Goal: Information Seeking & Learning: Learn about a topic

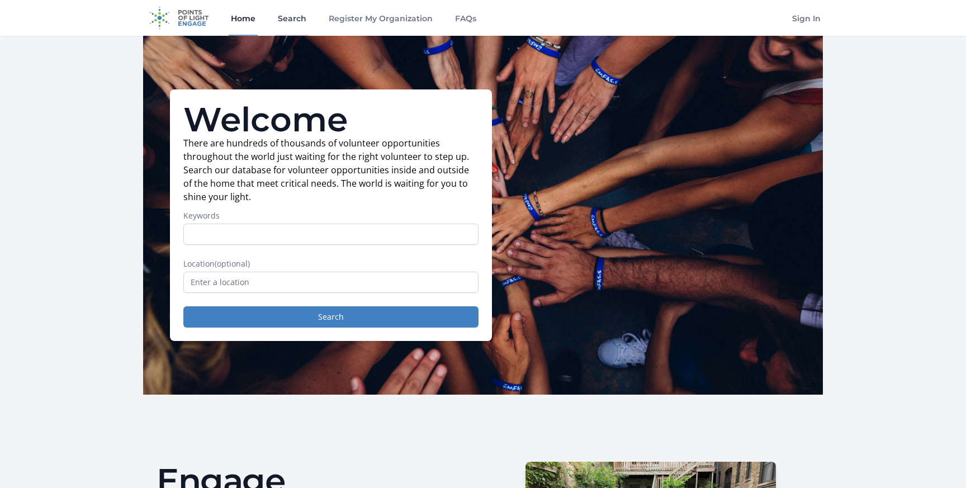
click at [290, 22] on link "Search" at bounding box center [292, 18] width 33 height 36
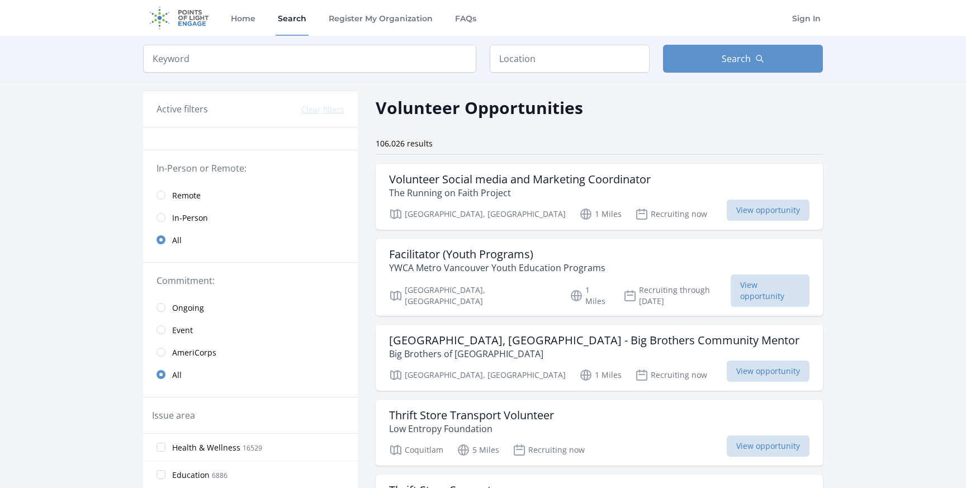
click at [171, 198] on link "Remote" at bounding box center [250, 195] width 215 height 22
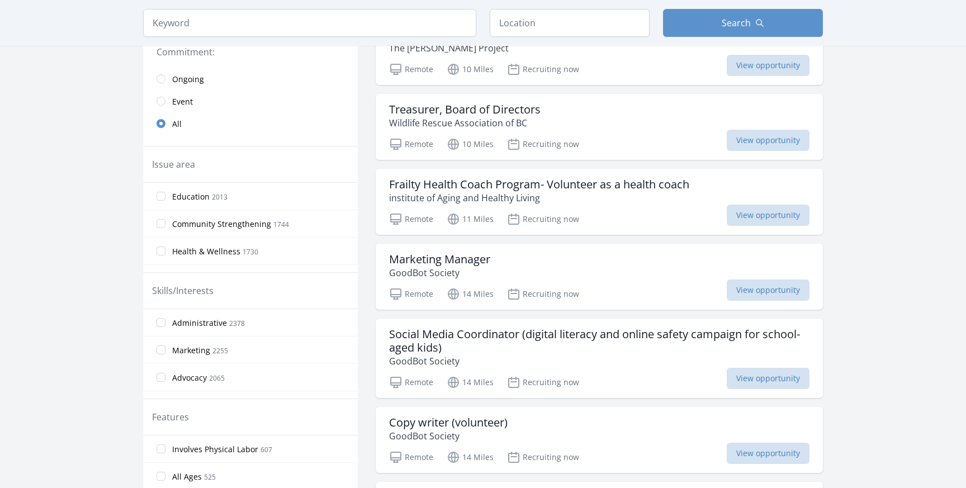
scroll to position [247, 0]
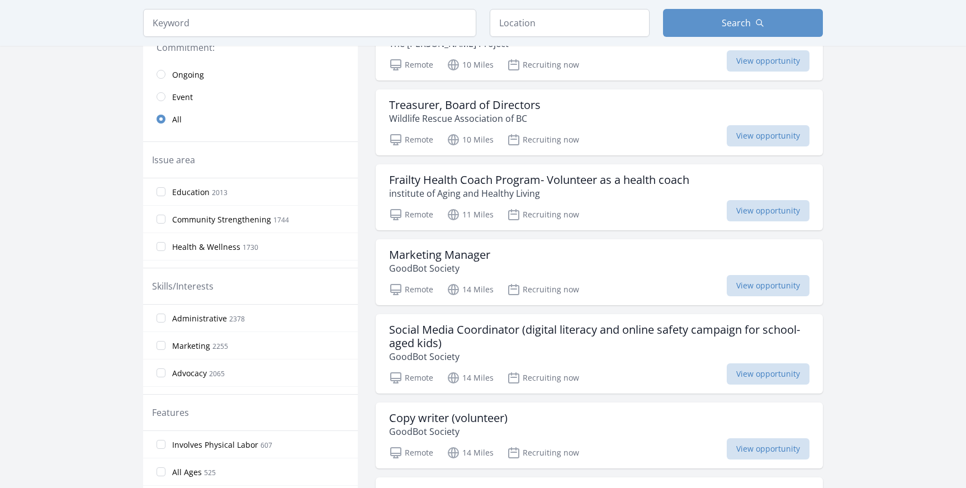
click at [199, 248] on span "Health & Wellness" at bounding box center [206, 247] width 68 height 11
click at [166, 248] on input "Health & Wellness 1730" at bounding box center [161, 246] width 9 height 9
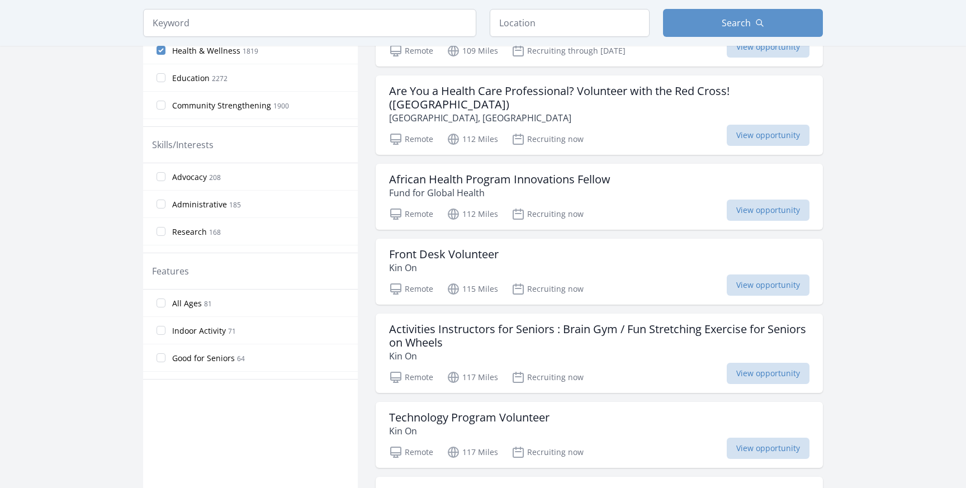
scroll to position [402, 0]
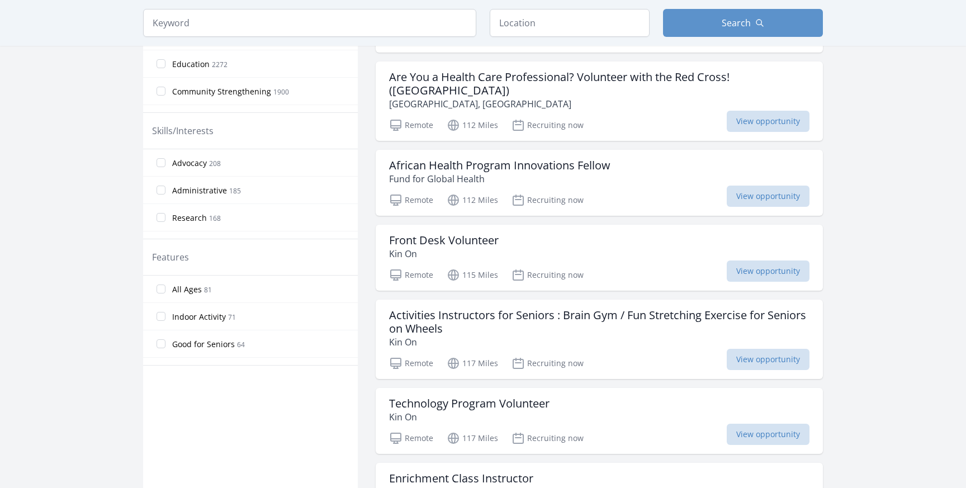
click at [155, 221] on label "Research 168" at bounding box center [250, 217] width 215 height 22
click at [157, 221] on input "Research 168" at bounding box center [161, 217] width 9 height 9
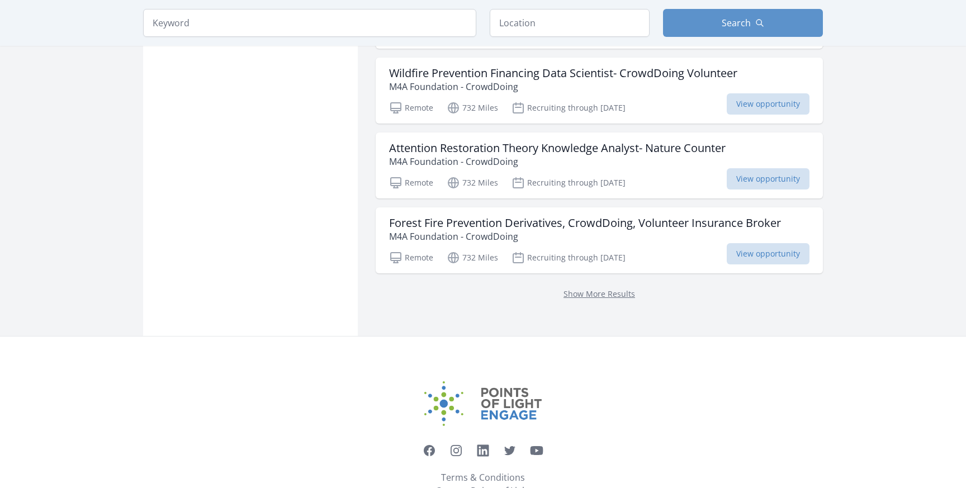
scroll to position [1488, 0]
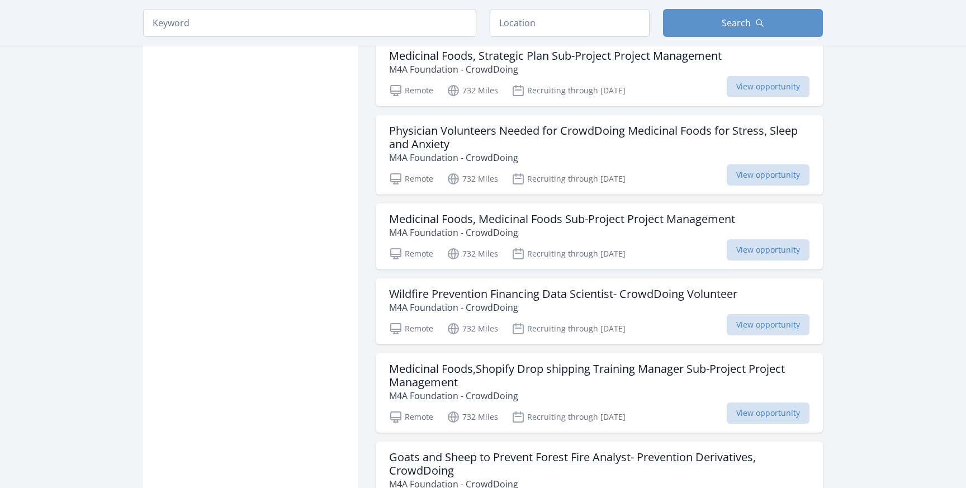
scroll to position [1990, 0]
click at [339, 26] on input "search" at bounding box center [309, 23] width 333 height 28
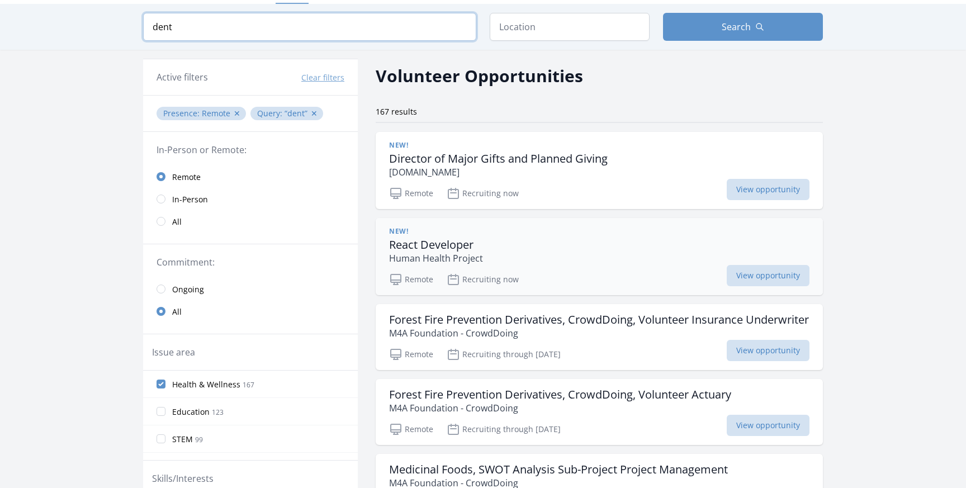
scroll to position [50, 0]
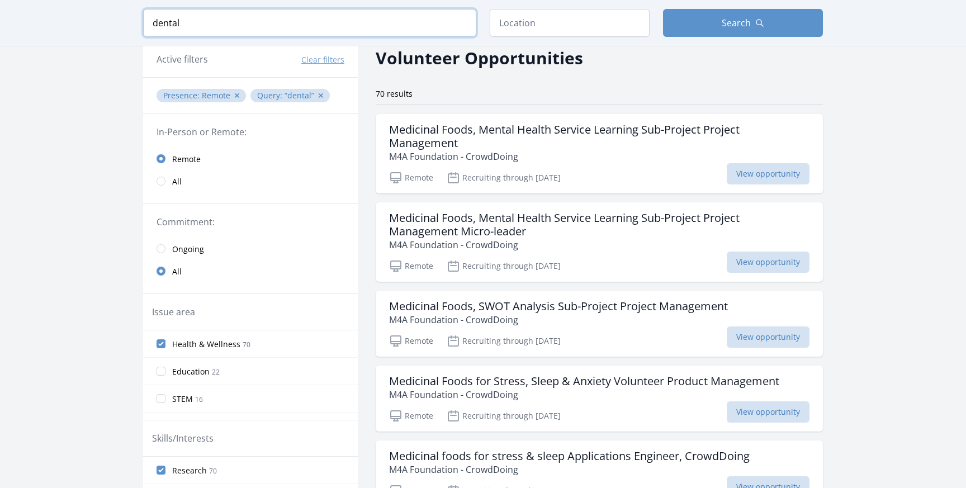
type input "dental"
click button "submit" at bounding box center [0, 0] width 0 height 0
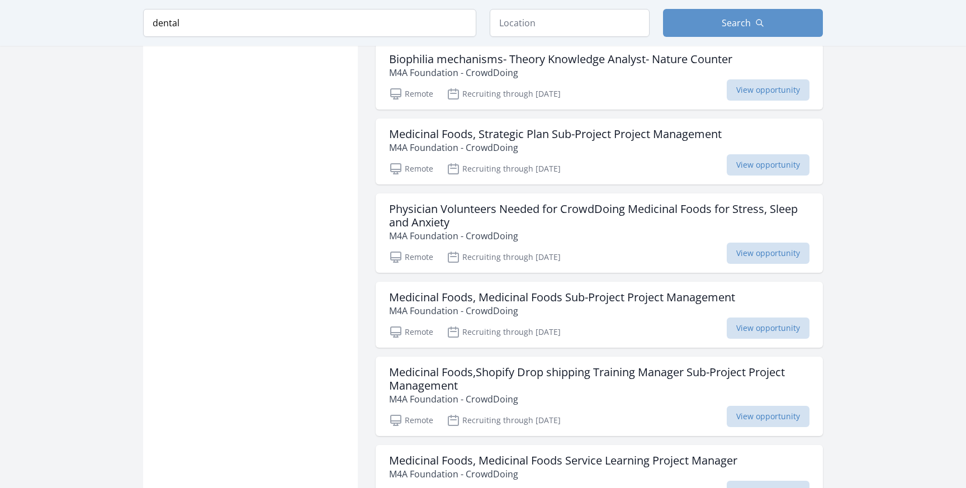
scroll to position [849, 0]
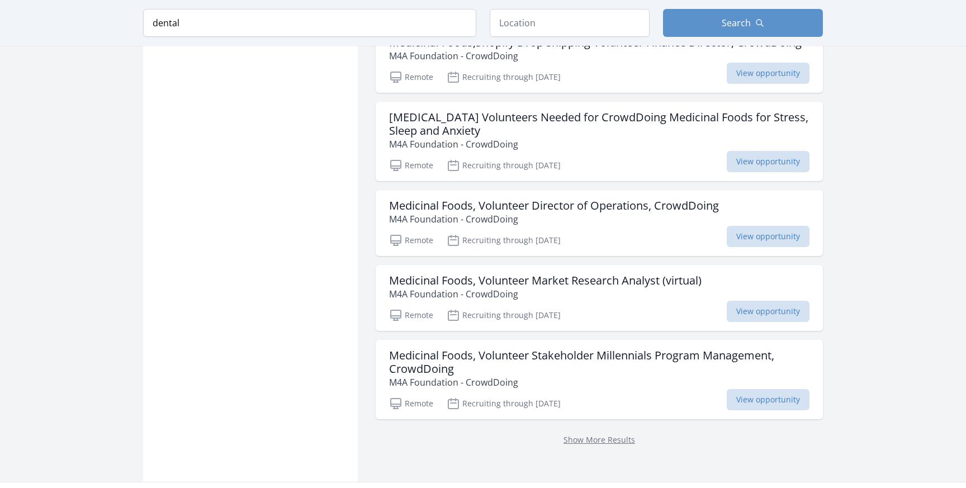
scroll to position [3014, 0]
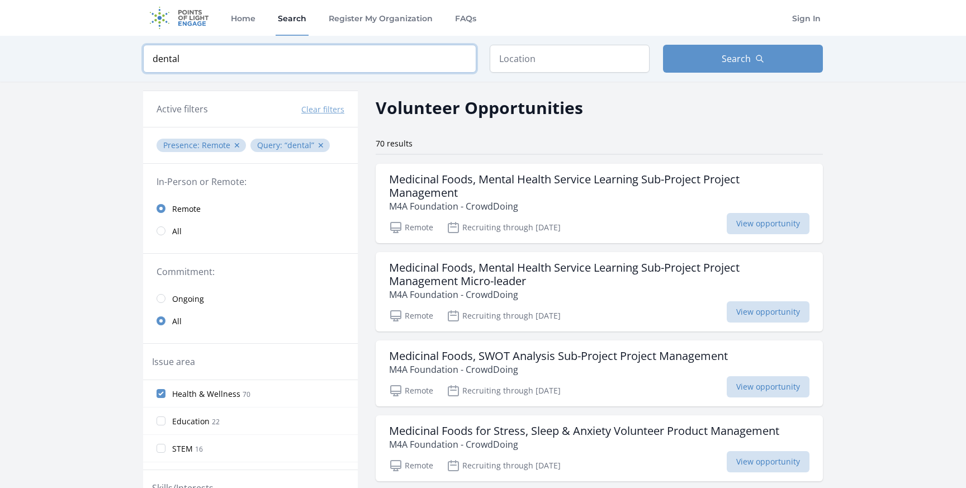
click at [319, 54] on input "dental" at bounding box center [309, 59] width 333 height 28
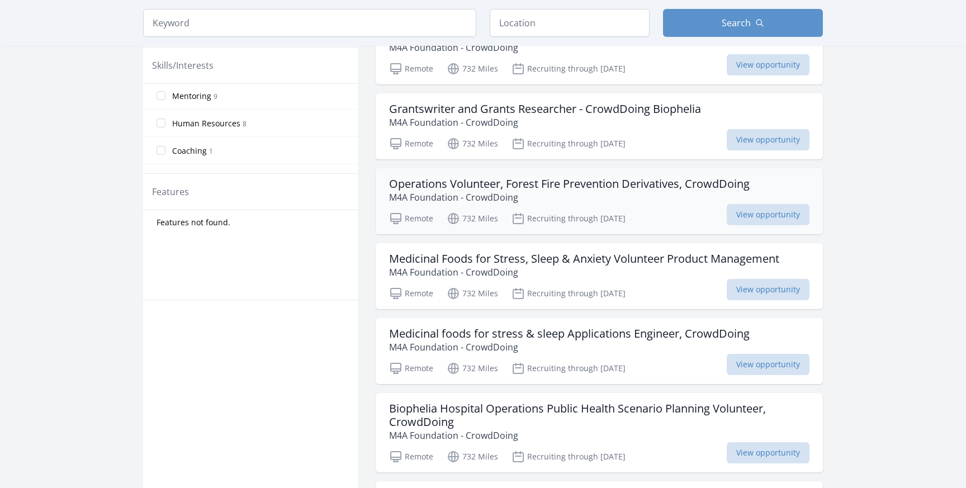
scroll to position [448, 0]
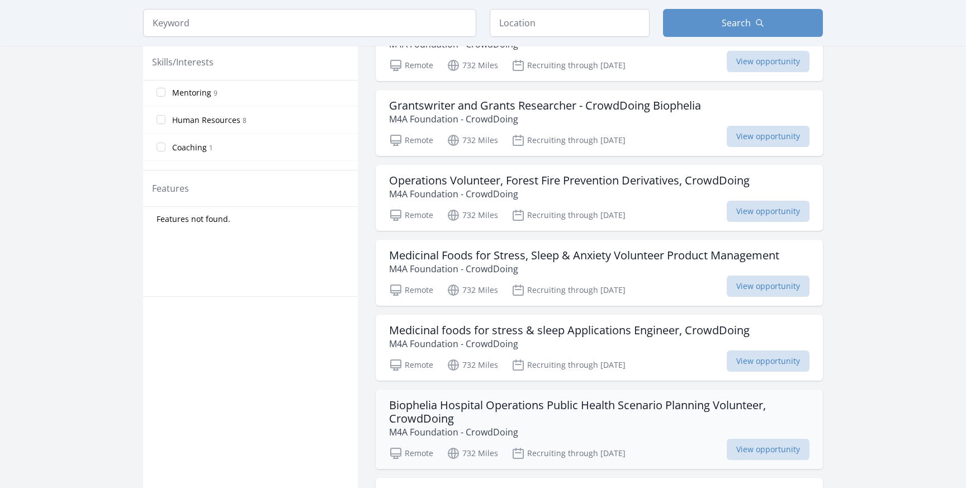
click at [678, 426] on h3 "Biophelia Hospital Operations Public Health Scenario Planning Volunteer, CrowdD…" at bounding box center [599, 412] width 420 height 27
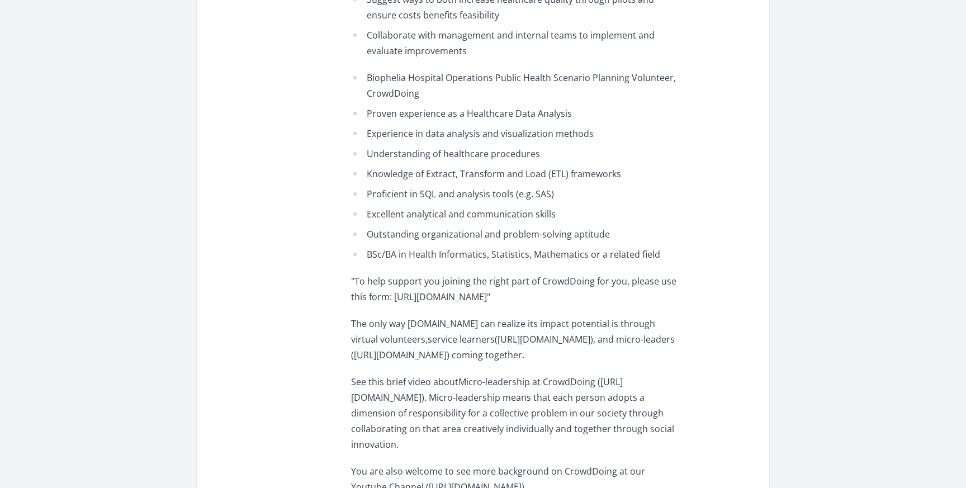
scroll to position [1132, 0]
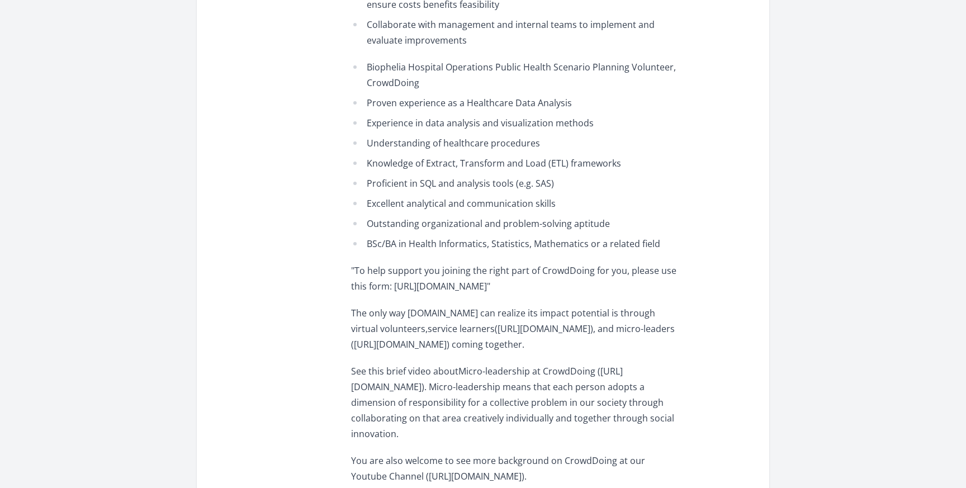
click at [478, 200] on ul "Biophelia Hospital Operations Public Health Scenario Planning Volunteer, CrowdD…" at bounding box center [514, 155] width 327 height 192
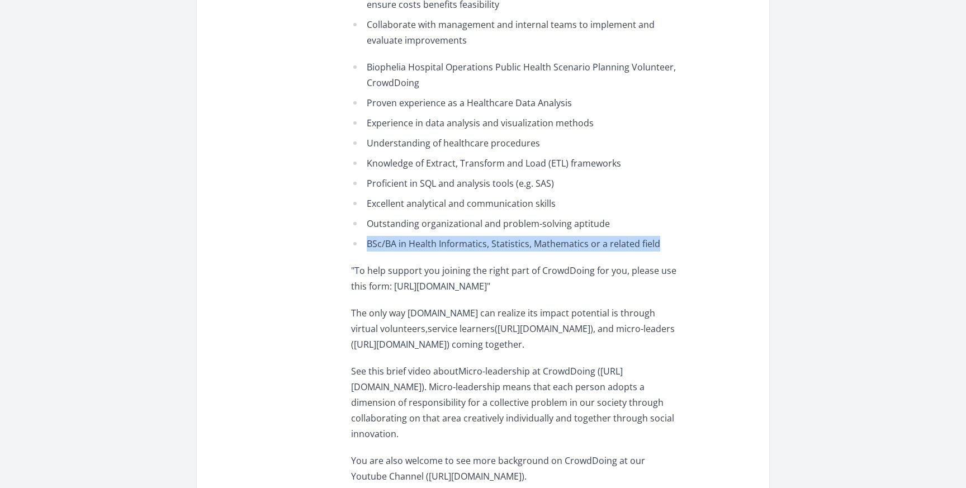
click at [478, 200] on ul "Biophelia Hospital Operations Public Health Scenario Planning Volunteer, CrowdD…" at bounding box center [514, 155] width 327 height 192
click at [499, 236] on li "BSc/BA in Health Informatics, Statistics, Mathematics or a related field" at bounding box center [514, 244] width 327 height 16
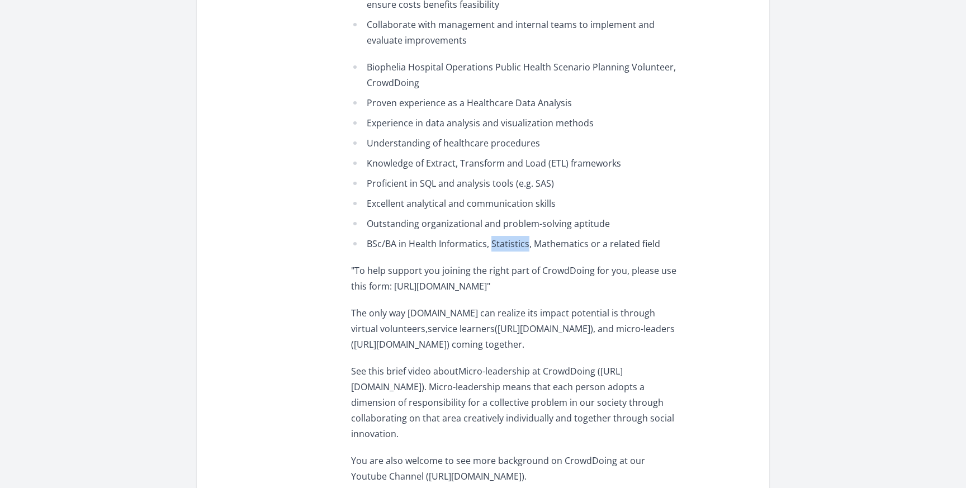
click at [499, 236] on li "BSc/BA in Health Informatics, Statistics, Mathematics or a related field" at bounding box center [514, 244] width 327 height 16
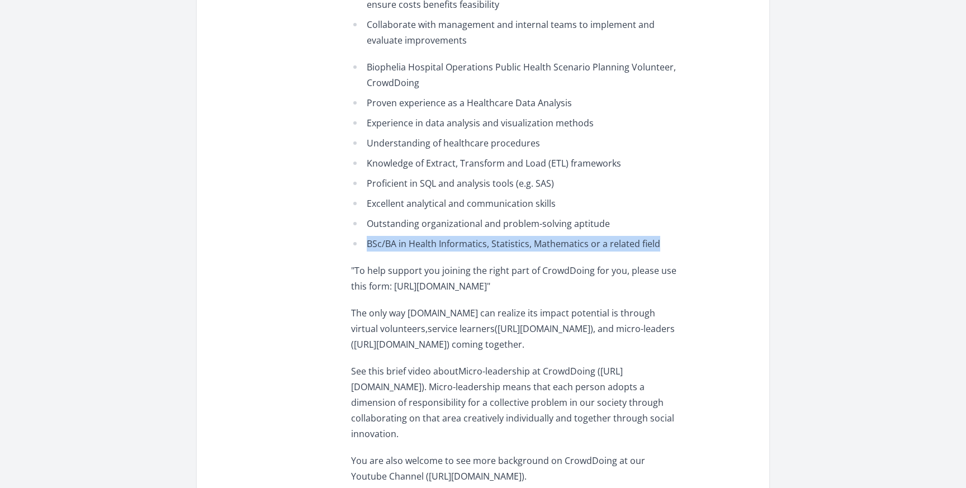
click at [499, 236] on li "BSc/BA in Health Informatics, Statistics, Mathematics or a related field" at bounding box center [514, 244] width 327 height 16
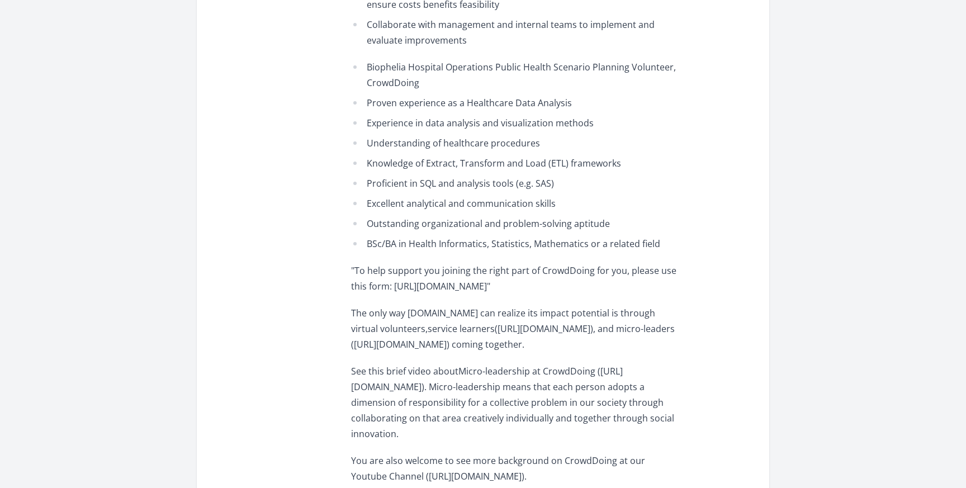
click at [499, 264] on span ""To help support you joining the right part of CrowdDoing for you, please use t…" at bounding box center [513, 278] width 325 height 28
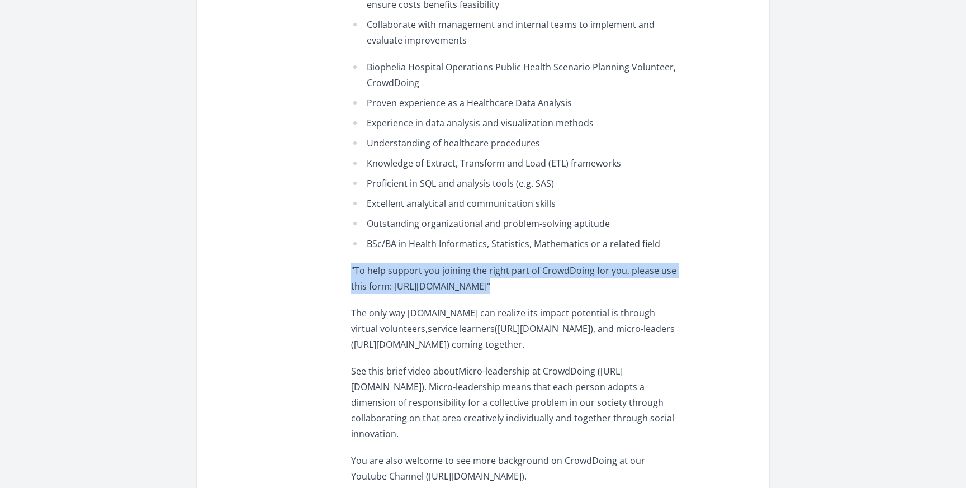
click at [499, 264] on span ""To help support you joining the right part of CrowdDoing for you, please use t…" at bounding box center [513, 278] width 325 height 28
click at [475, 293] on p ""To help support you joining the right part of CrowdDoing for you, please use t…" at bounding box center [514, 278] width 327 height 31
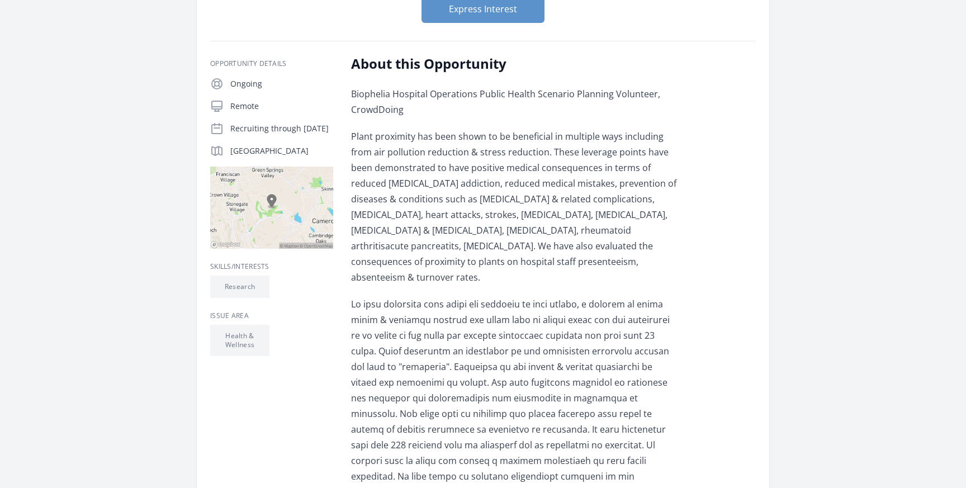
scroll to position [0, 0]
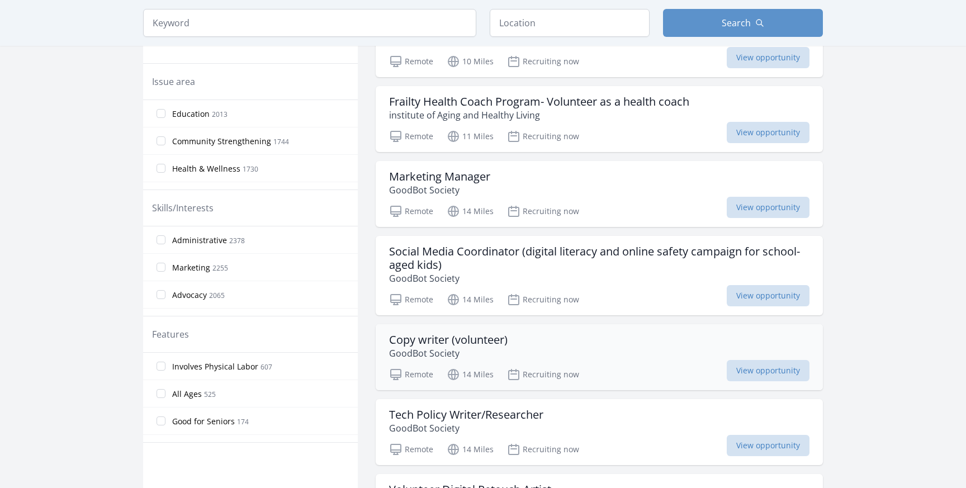
scroll to position [472, 0]
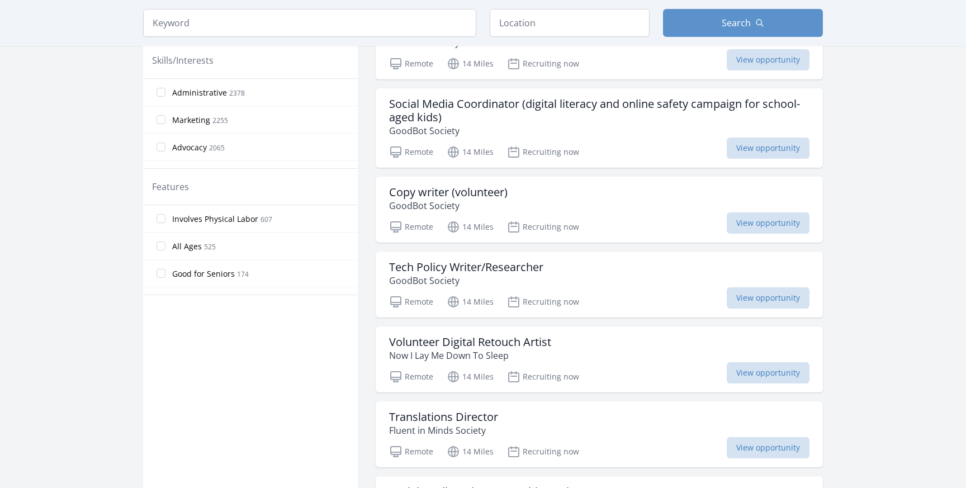
click at [951, 227] on main "Keyword Location Search Active filters Clear filters :" at bounding box center [483, 421] width 966 height 1716
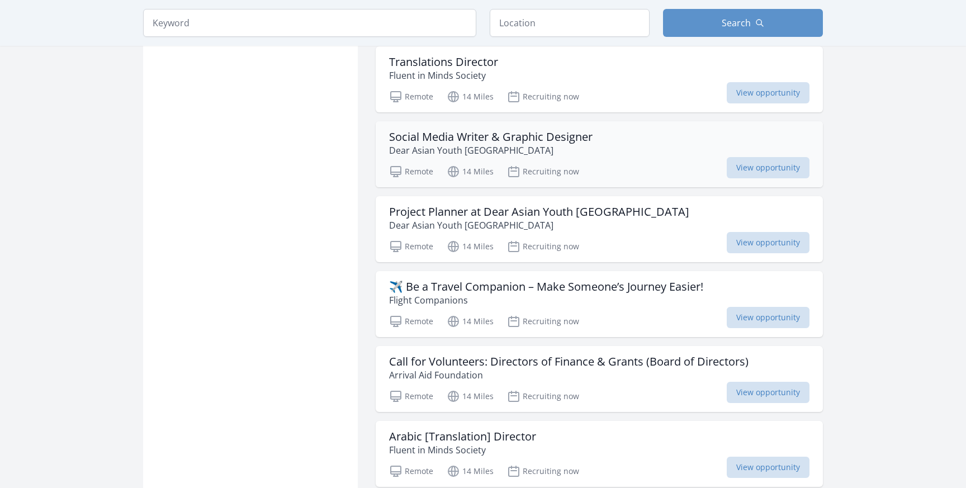
scroll to position [829, 0]
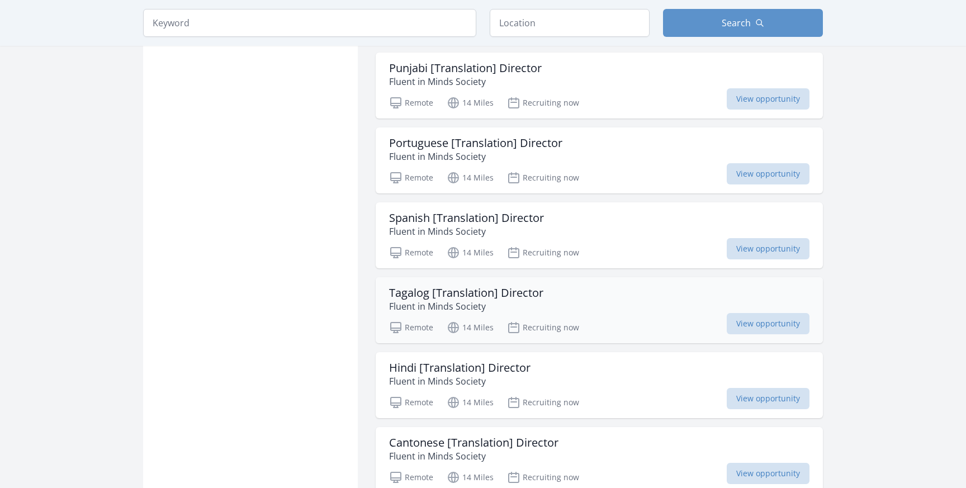
scroll to position [1284, 0]
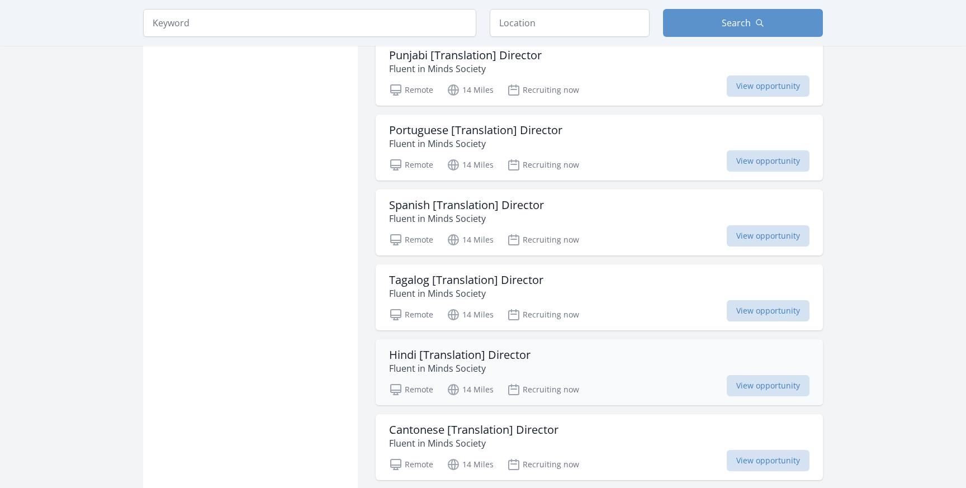
click at [426, 359] on h3 "Hindi [Translation] Director" at bounding box center [459, 354] width 141 height 13
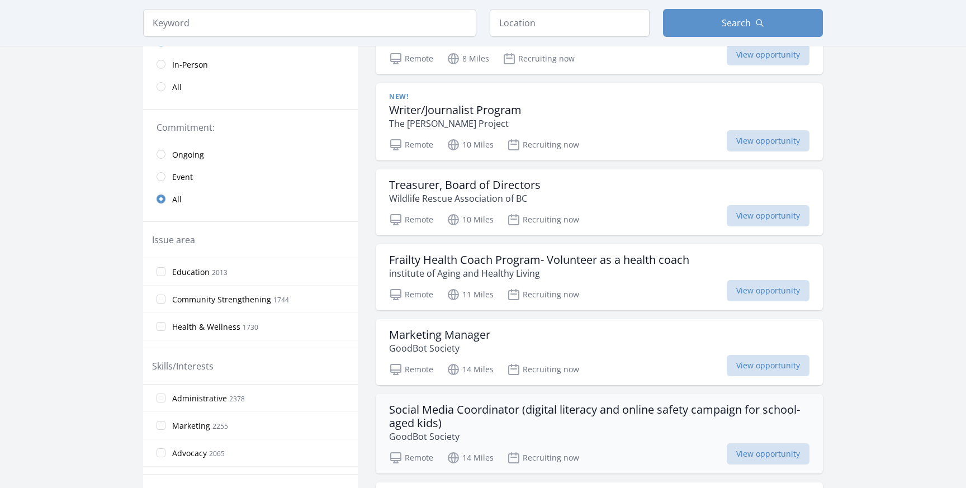
scroll to position [101, 0]
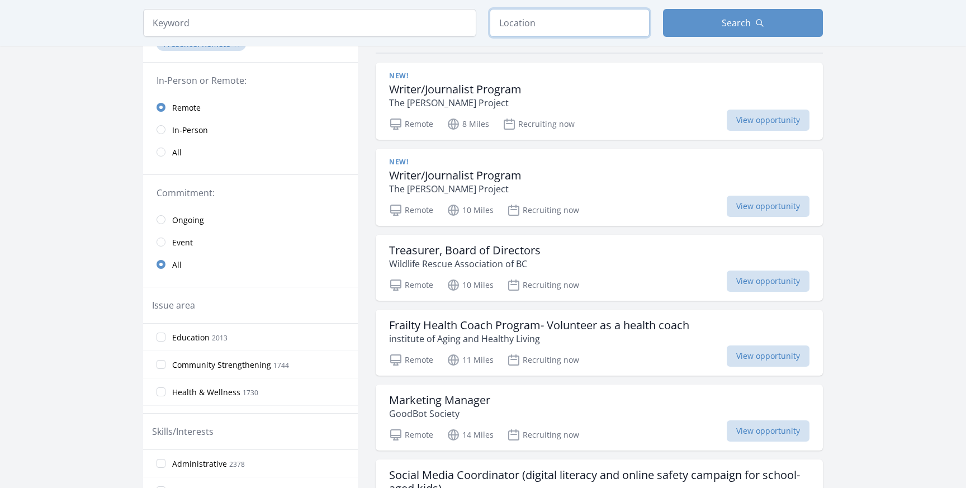
click at [552, 16] on input "text" at bounding box center [570, 23] width 160 height 28
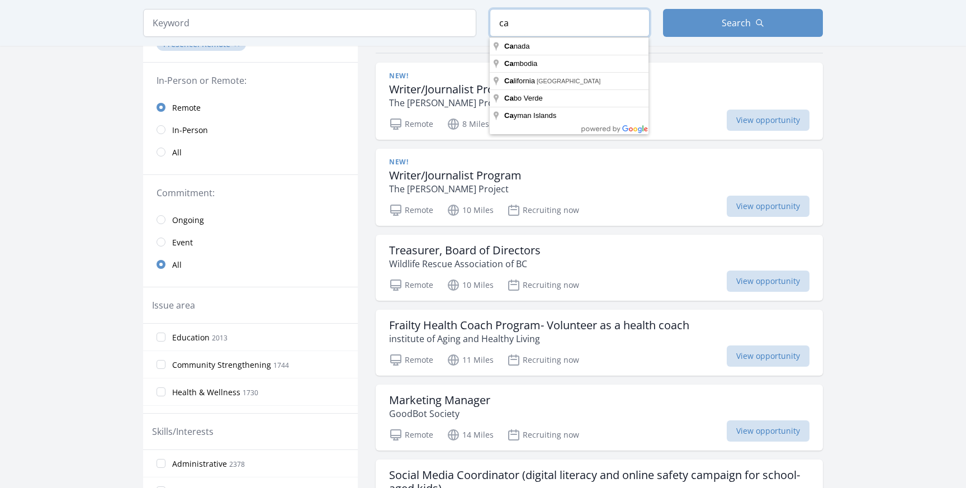
type input "c"
type input "U.S.A."
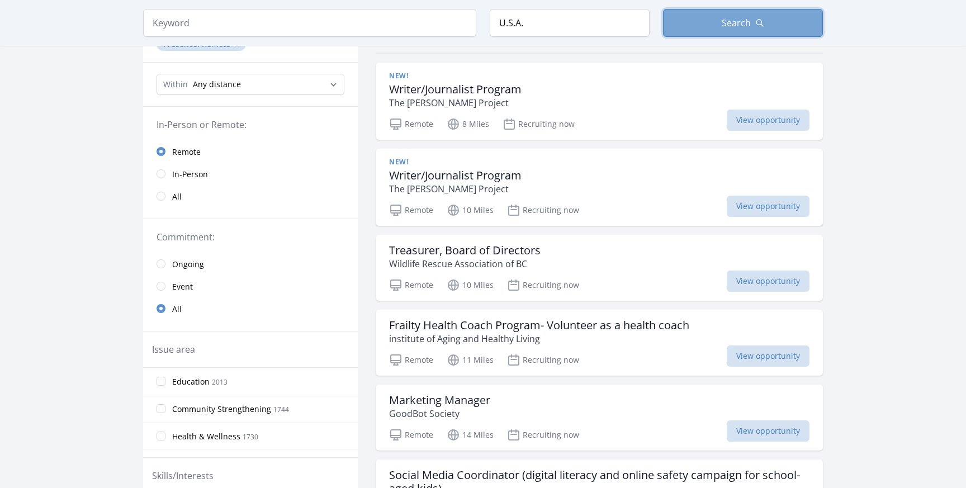
click at [679, 23] on button "Search" at bounding box center [743, 23] width 160 height 28
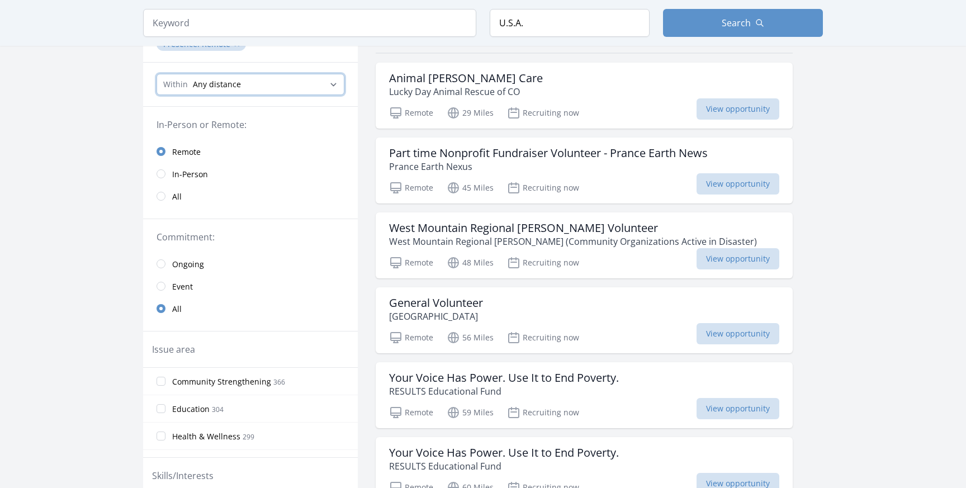
click at [270, 81] on select "Any distance , 5 Miles , 20 Miles , 50 Miles , 100 Miles" at bounding box center [251, 84] width 188 height 21
select select "160934"
click at [157, 74] on select "Any distance , 5 Miles , 20 Miles , 50 Miles , 100 Miles" at bounding box center [251, 84] width 188 height 21
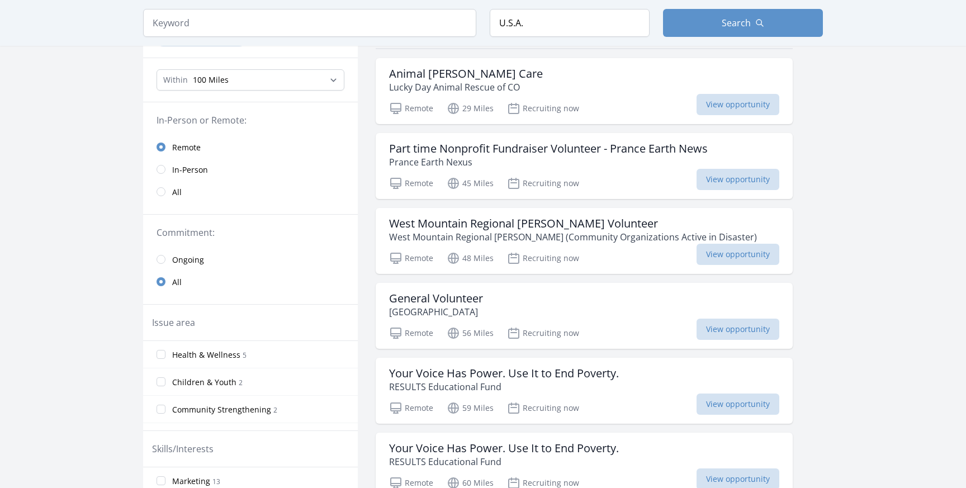
scroll to position [120, 0]
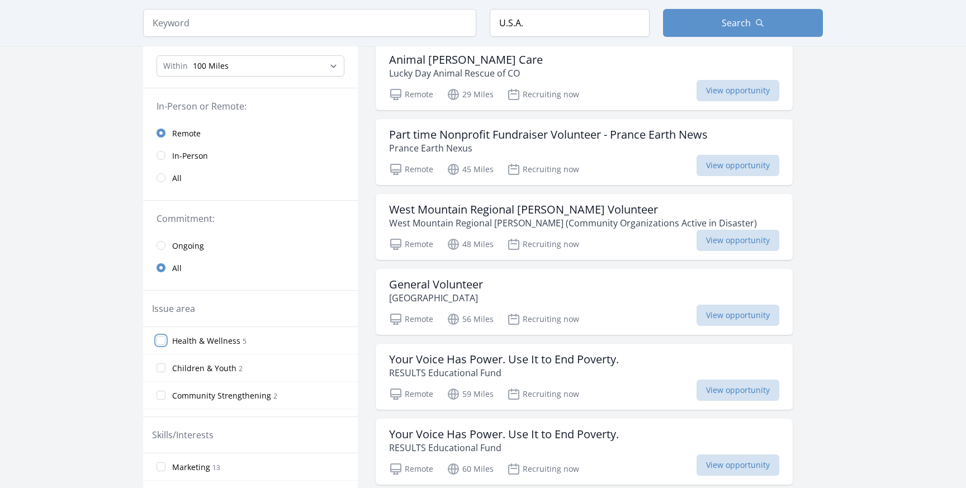
click at [158, 340] on input "Health & Wellness 5" at bounding box center [161, 340] width 9 height 9
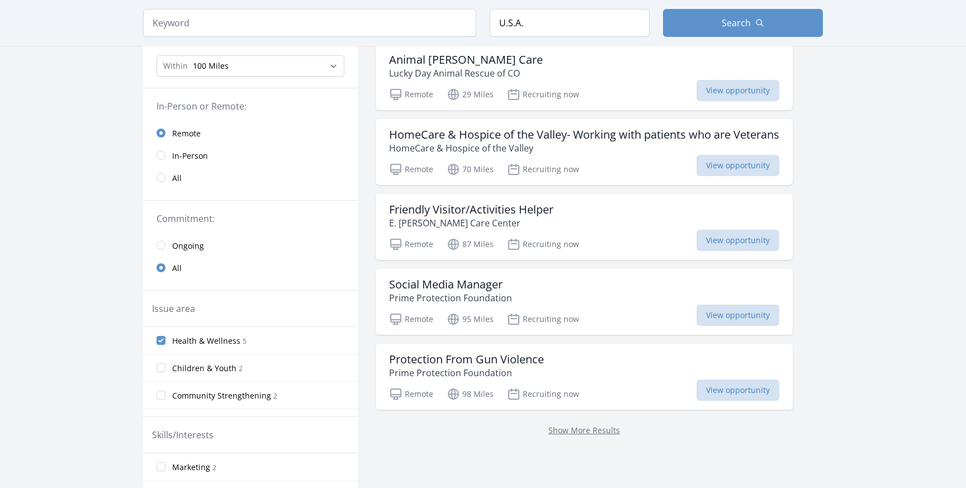
click at [866, 191] on main "Keyword Location U.S.A. Search Active filters Clear filters Presence : ," at bounding box center [483, 293] width 966 height 754
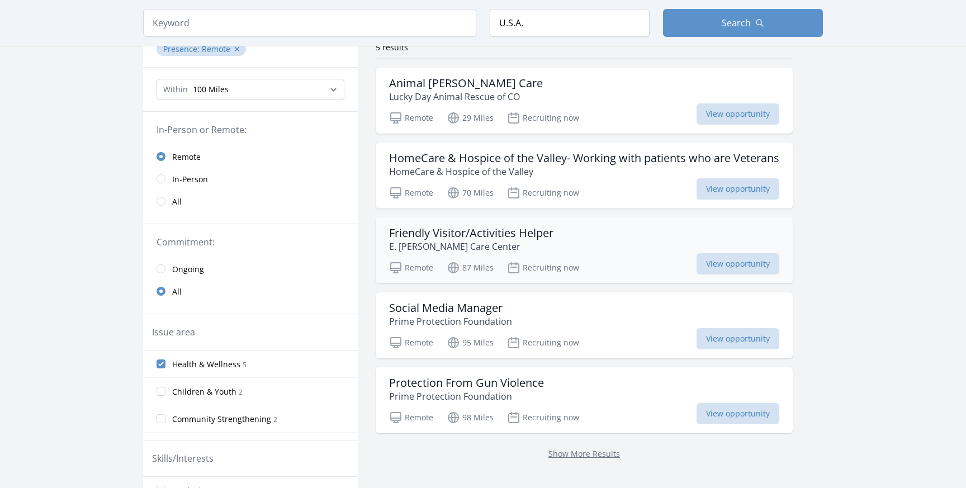
scroll to position [103, 0]
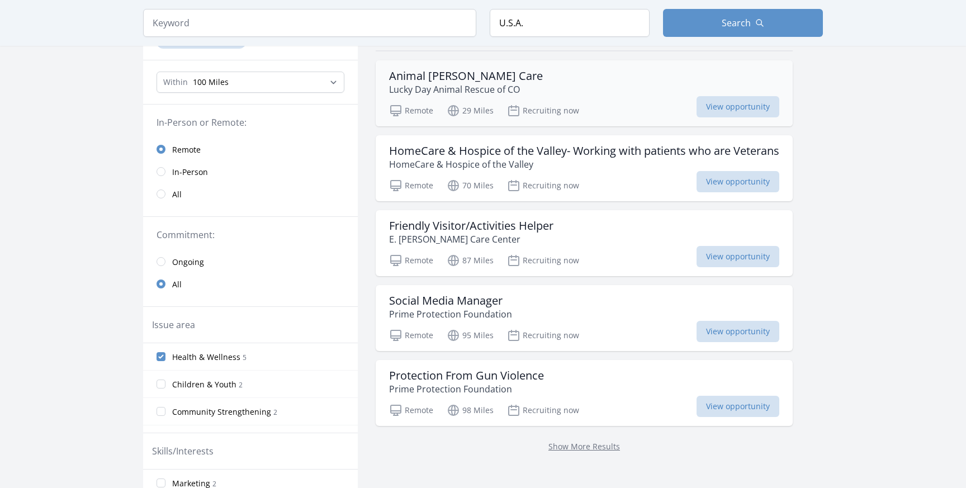
click at [577, 87] on div "Animal Foster Care Lucky Day Animal Rescue of CO" at bounding box center [584, 82] width 390 height 27
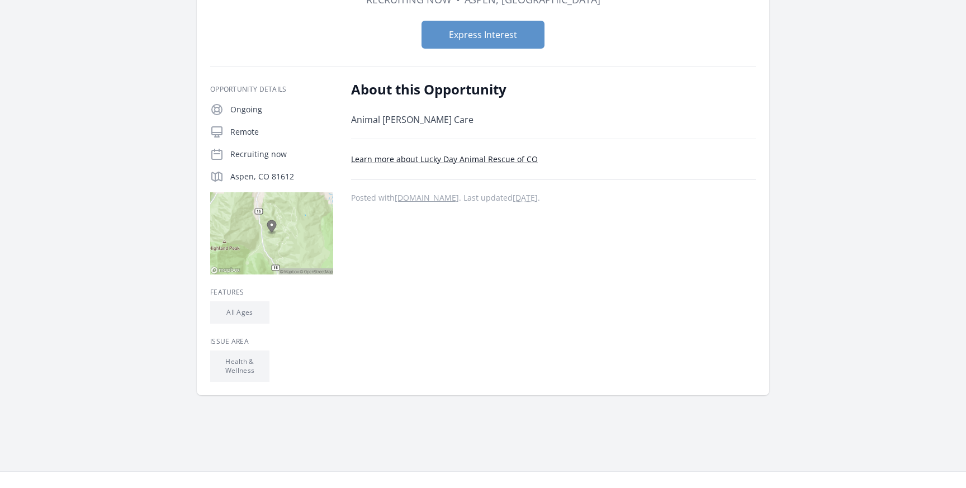
scroll to position [127, 0]
